Goal: Task Accomplishment & Management: Manage account settings

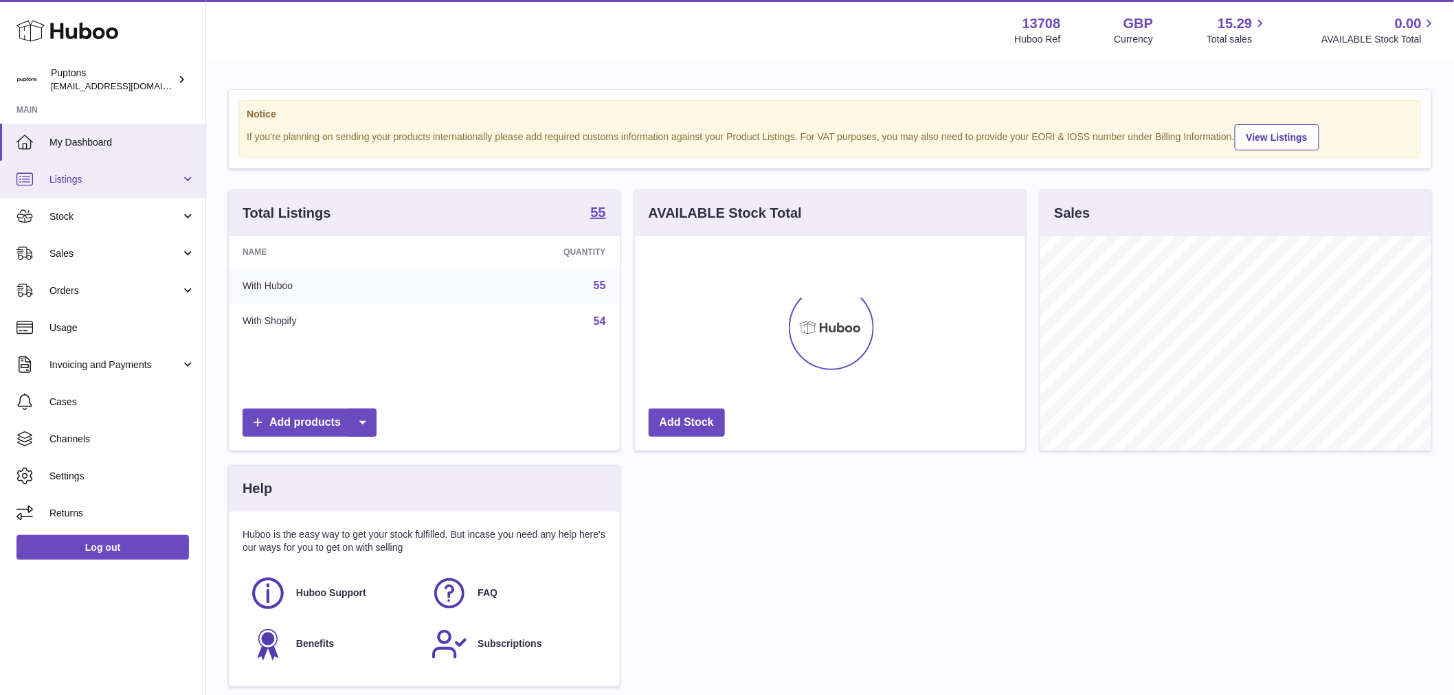
scroll to position [214, 390]
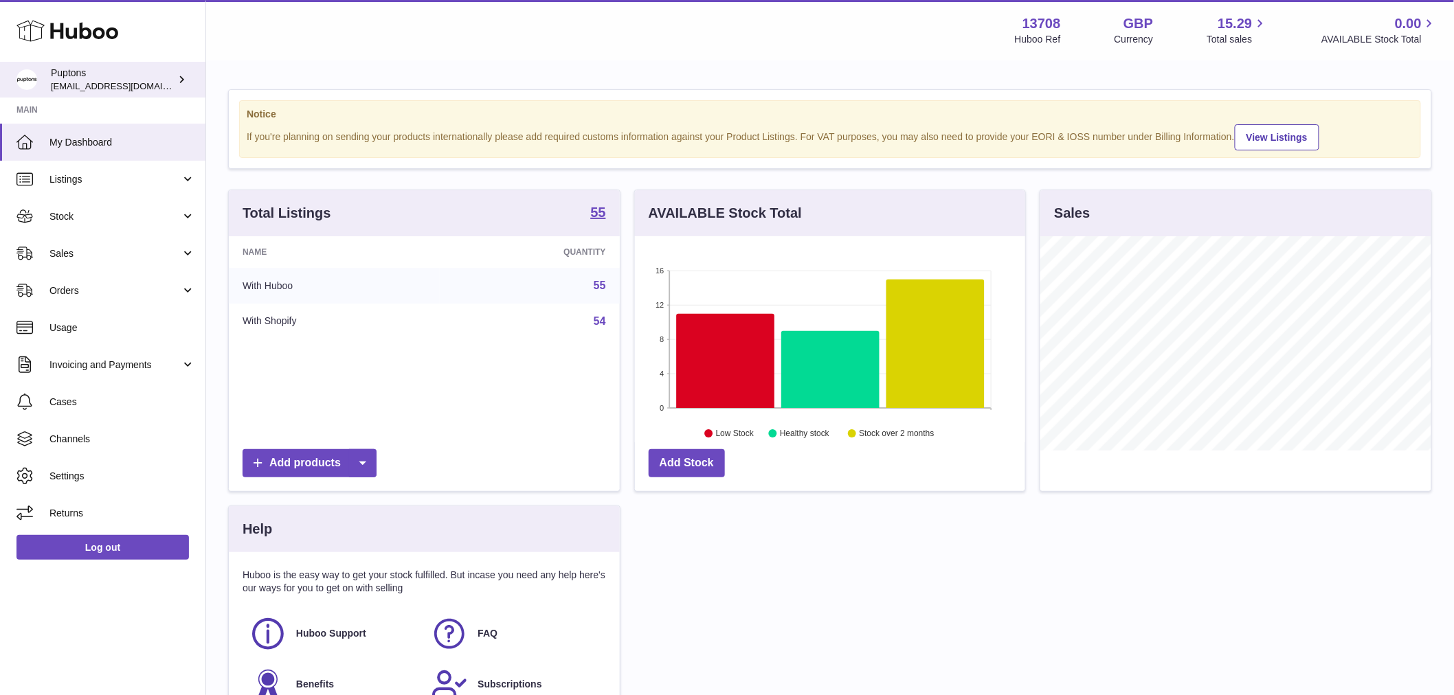
click at [159, 72] on div "Puptons internalAdmin-13708@internal.huboo.com" at bounding box center [113, 80] width 124 height 26
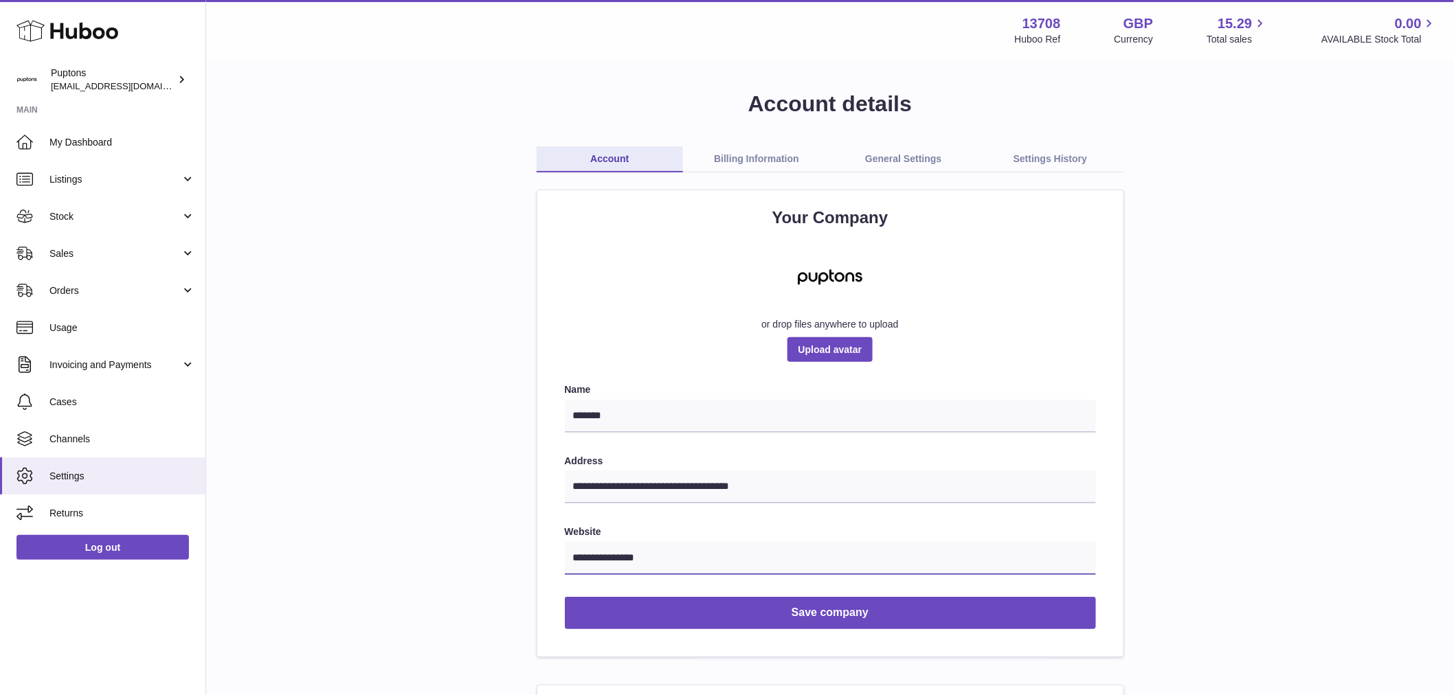
drag, startPoint x: 697, startPoint y: 561, endPoint x: 576, endPoint y: 552, distance: 121.3
click at [576, 552] on input "**********" at bounding box center [830, 558] width 531 height 33
